Goal: Transaction & Acquisition: Subscribe to service/newsletter

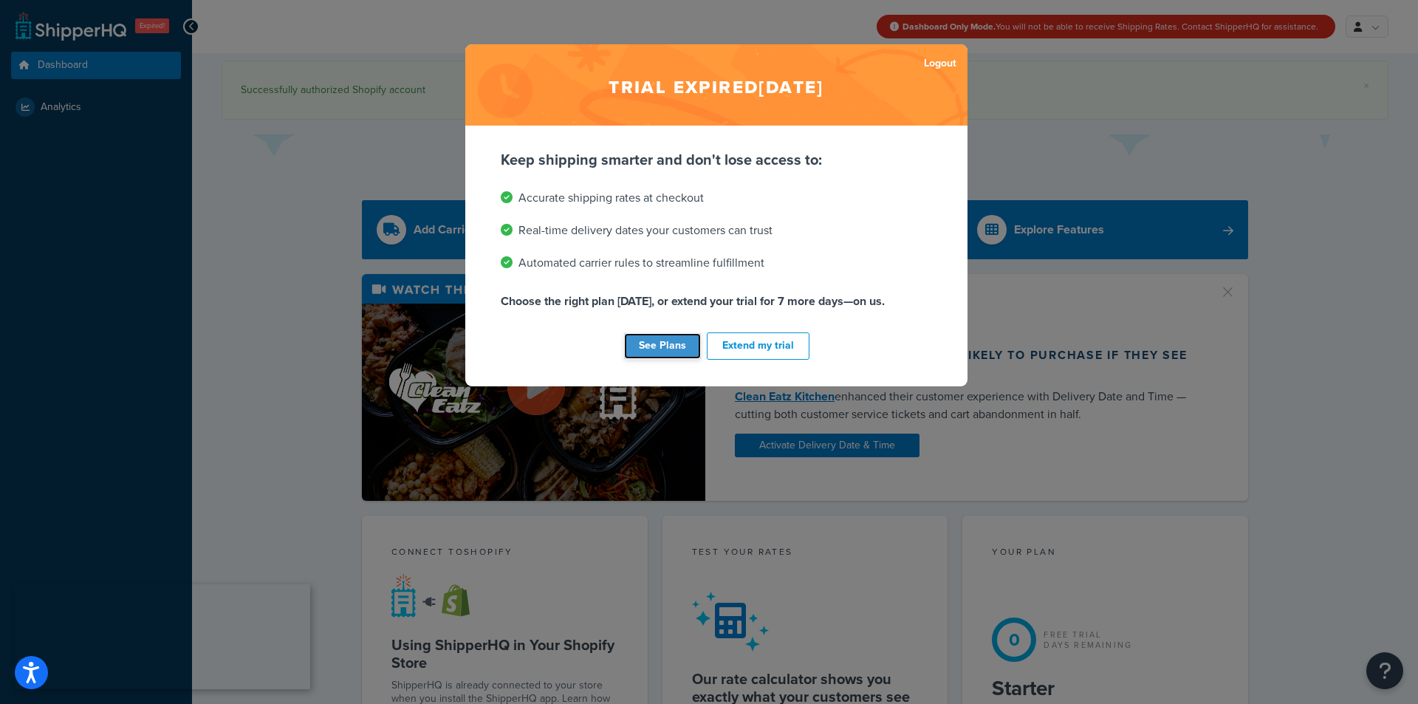
click at [645, 346] on link "See Plans" at bounding box center [662, 346] width 77 height 26
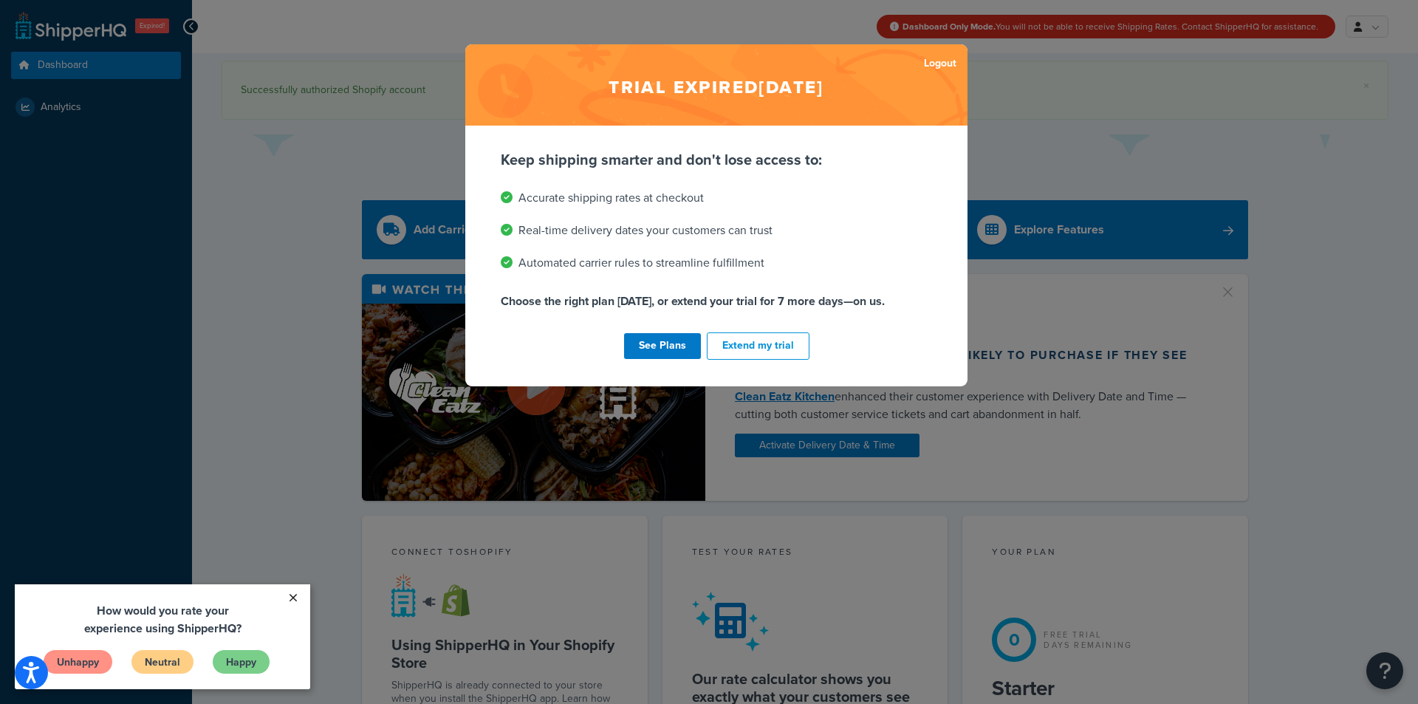
click at [298, 599] on link "×" at bounding box center [293, 597] width 26 height 27
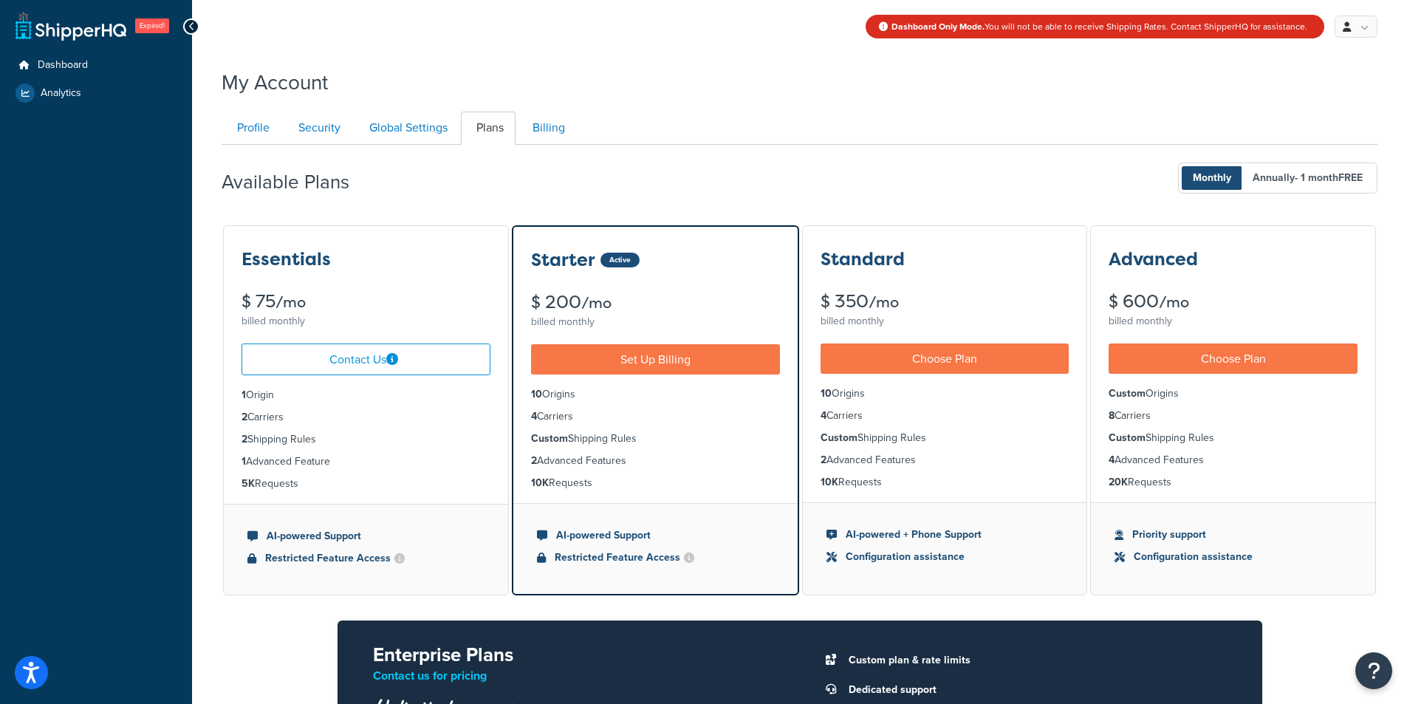
click at [413, 275] on div "Essentials $ 75 /mo billed monthly" at bounding box center [366, 279] width 284 height 106
